Goal: Find specific page/section: Find specific page/section

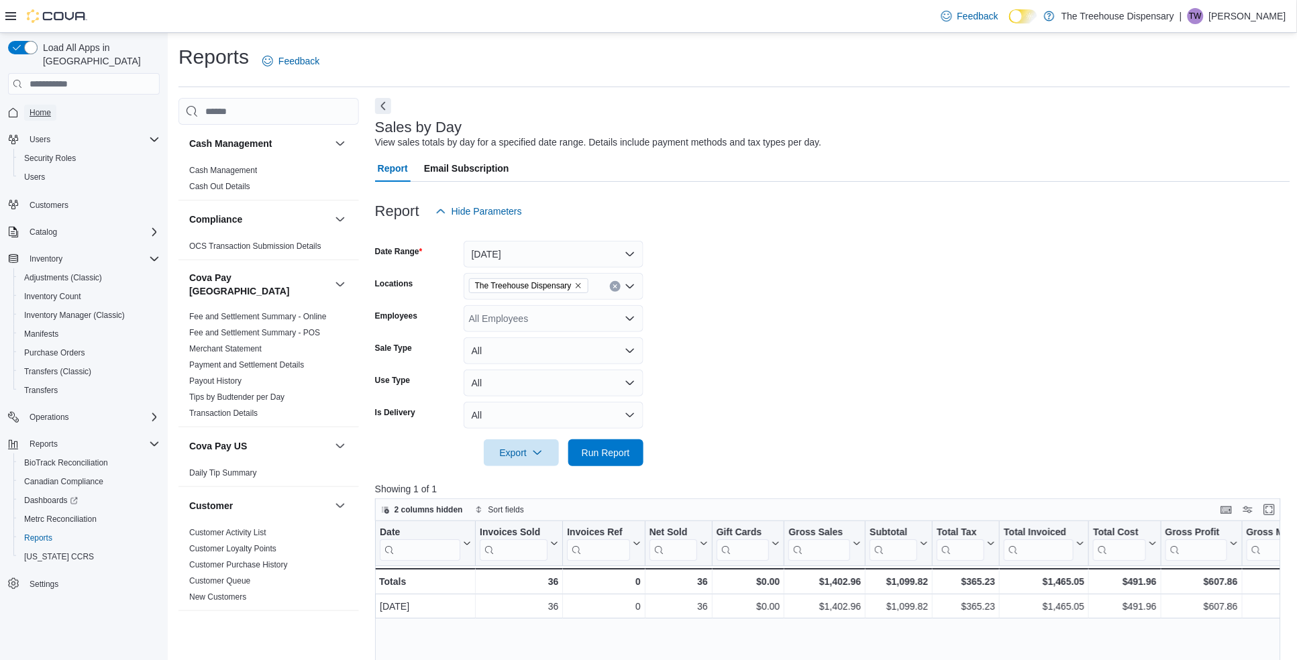
click at [24, 105] on link "Home" at bounding box center [40, 113] width 32 height 16
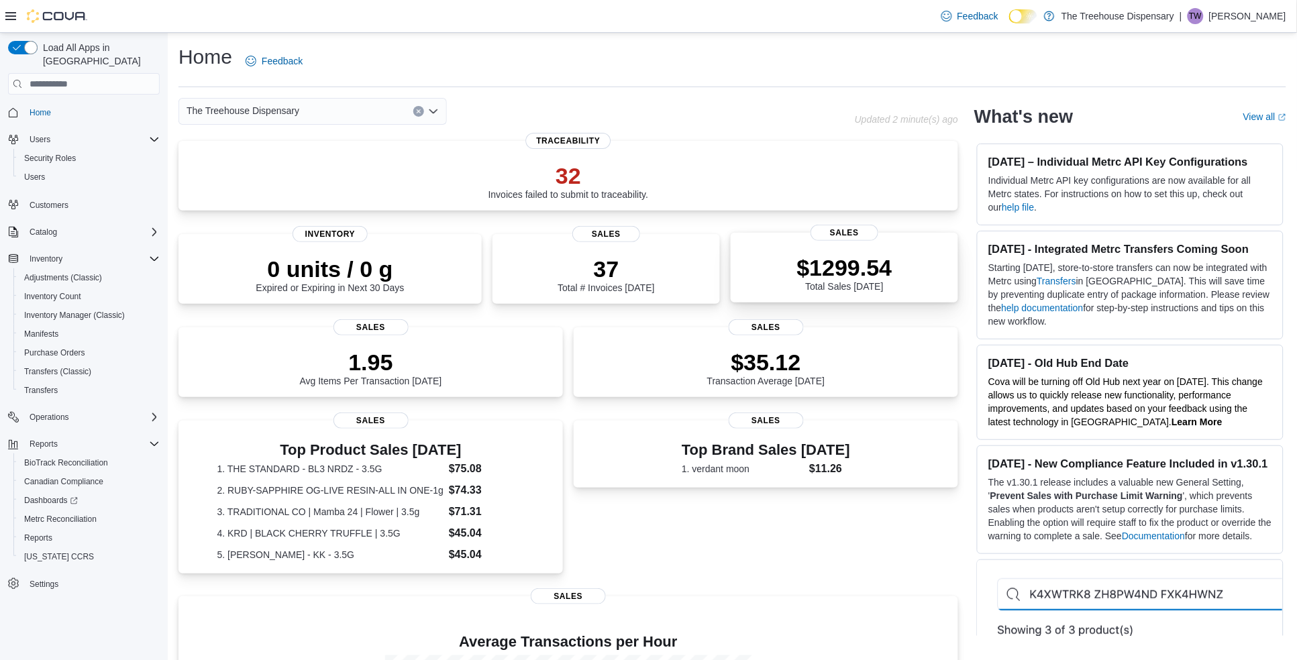
click at [769, 275] on div "$1299.54 Total Sales Today" at bounding box center [845, 270] width 206 height 43
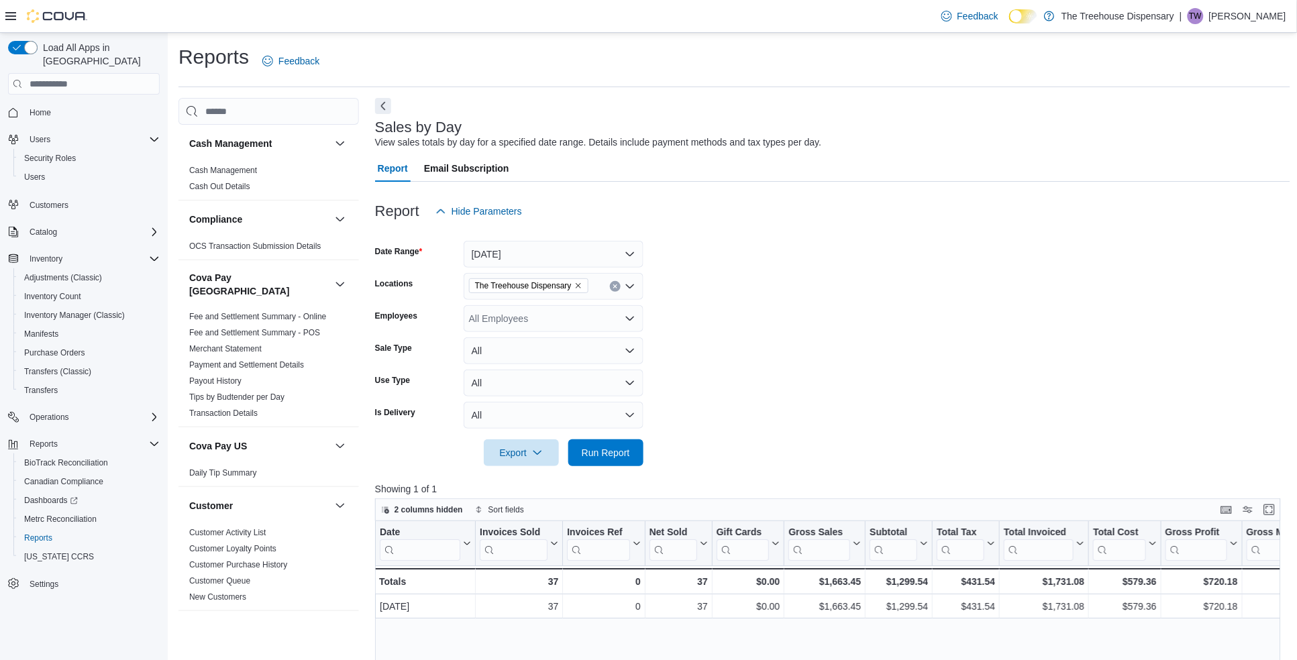
scroll to position [83, 0]
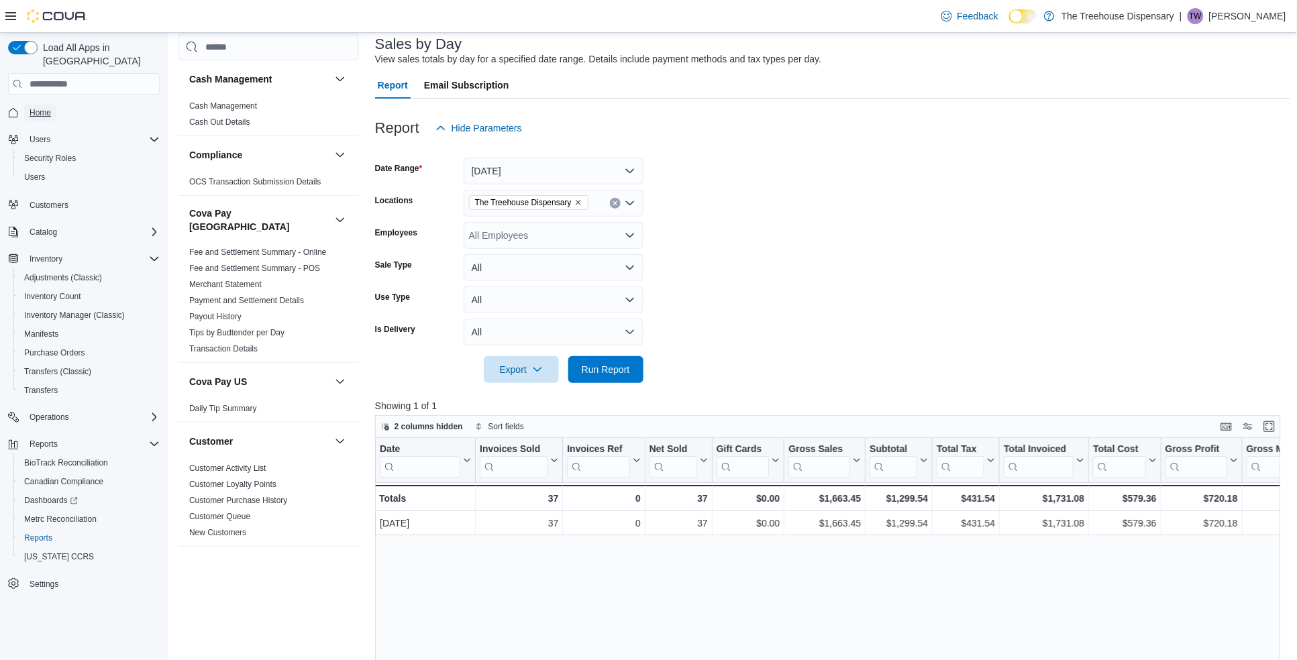
click at [40, 107] on span "Home" at bounding box center [40, 112] width 21 height 11
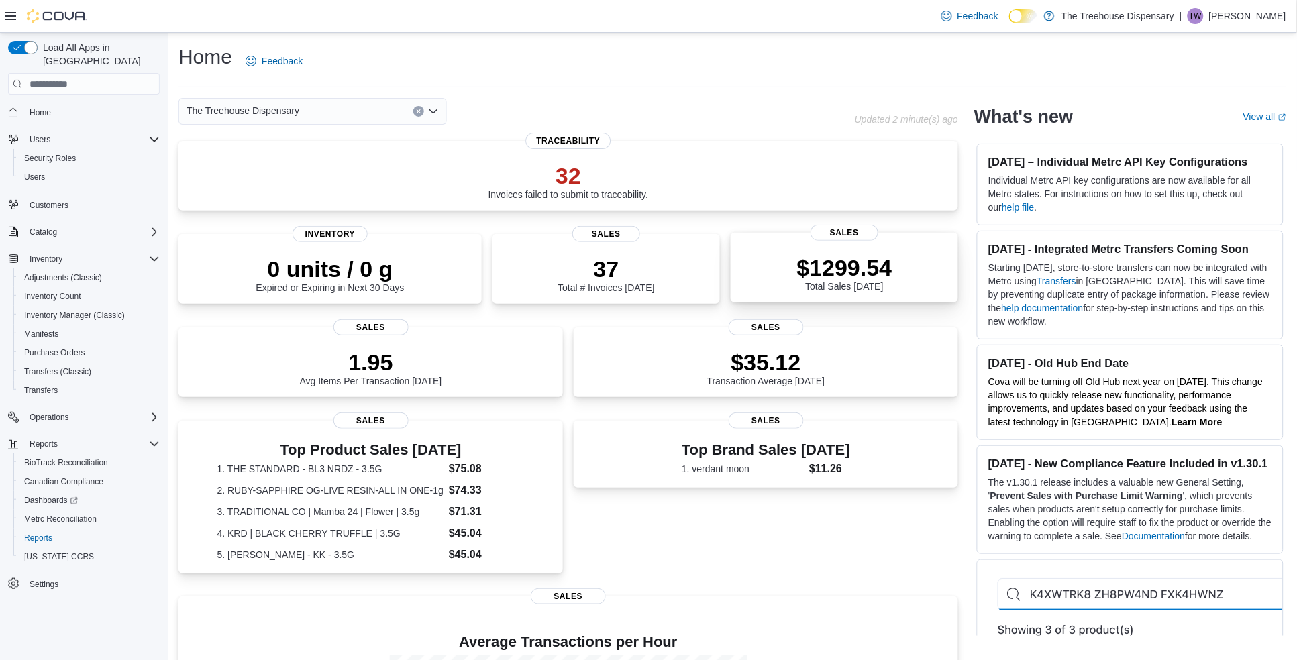
click at [882, 281] on div "$1299.54 Total Sales Today" at bounding box center [844, 273] width 95 height 38
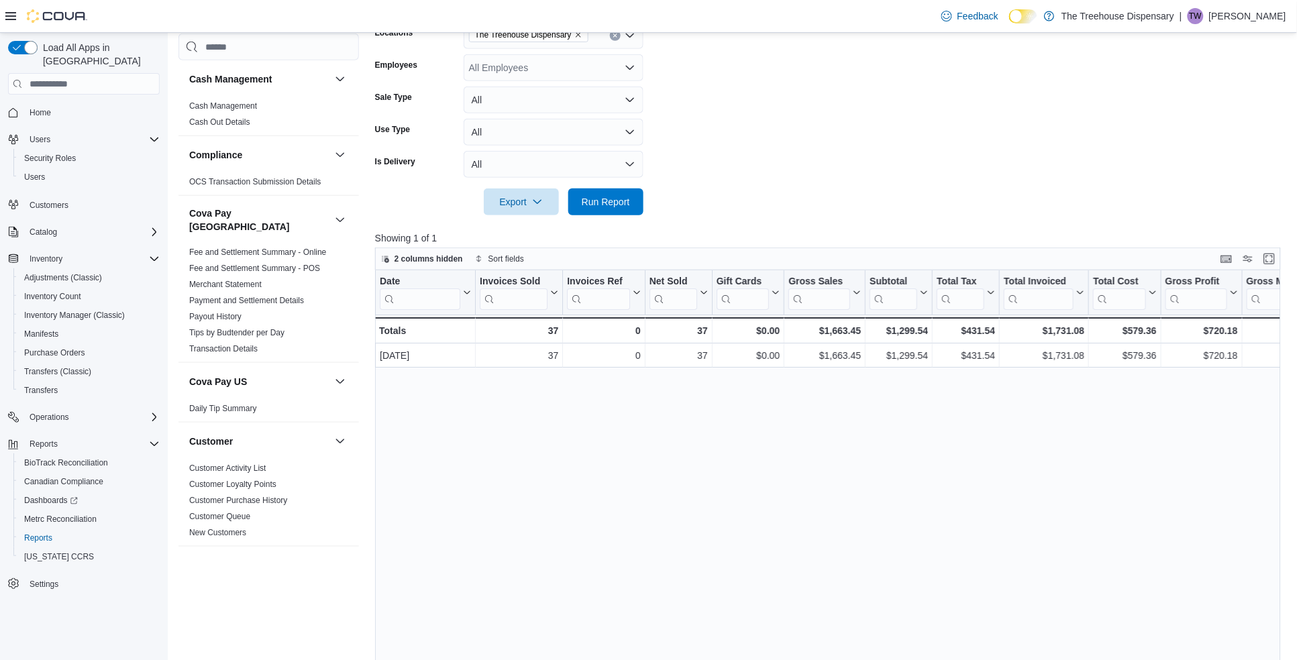
scroll to position [335, 0]
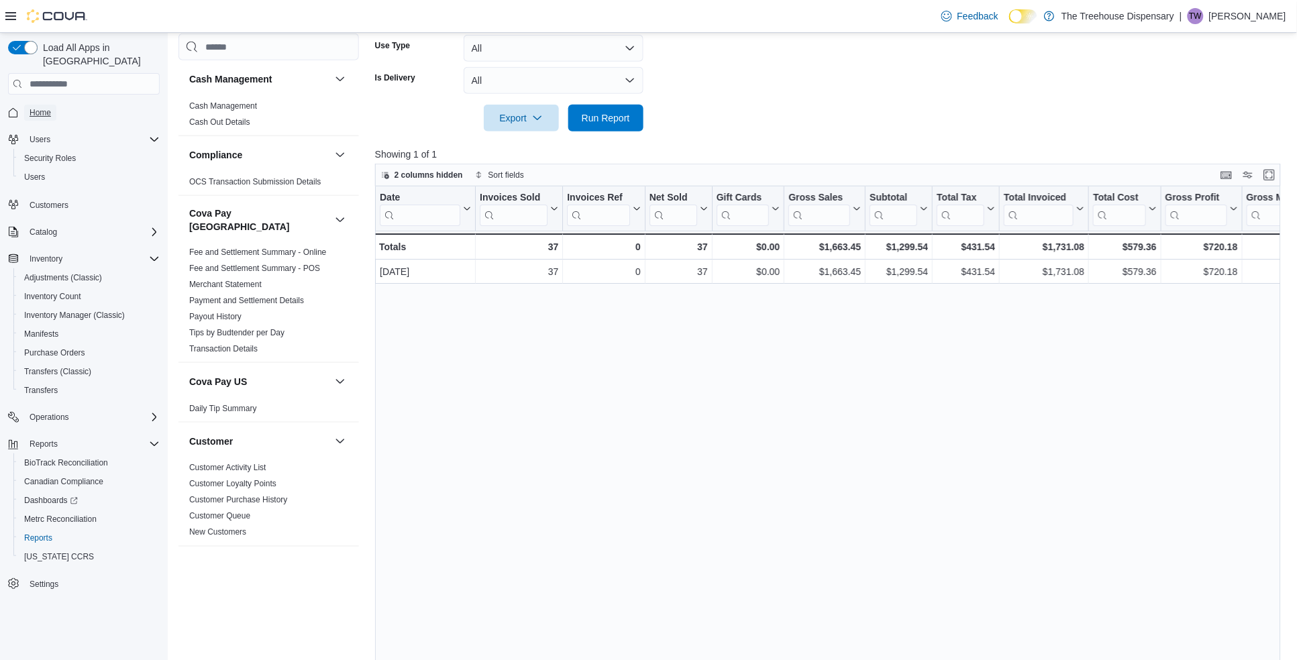
click at [26, 105] on link "Home" at bounding box center [40, 113] width 32 height 16
